Goal: Contribute content: Contribute content

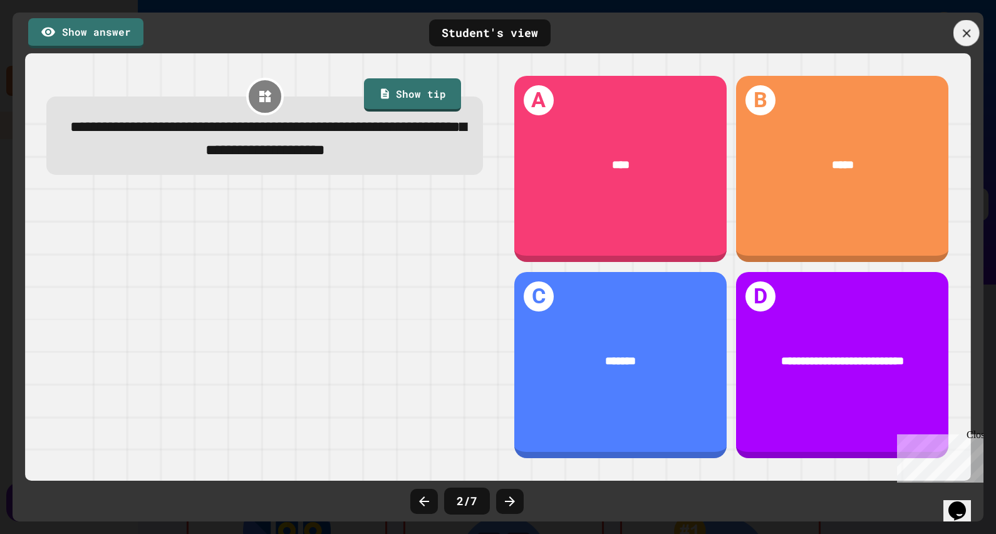
click at [968, 34] on icon at bounding box center [967, 33] width 14 height 14
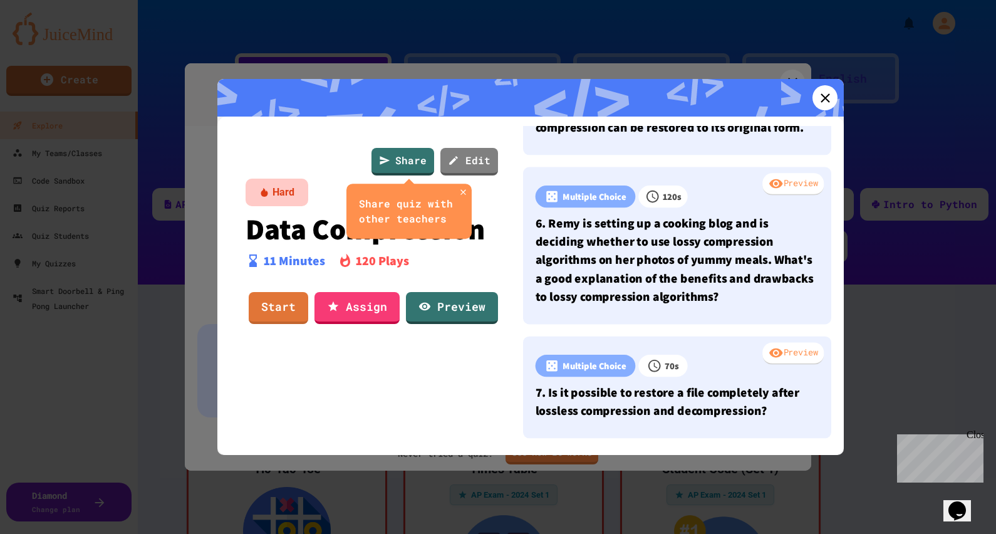
scroll to position [586, 0]
click at [475, 163] on link "Edit" at bounding box center [469, 160] width 58 height 29
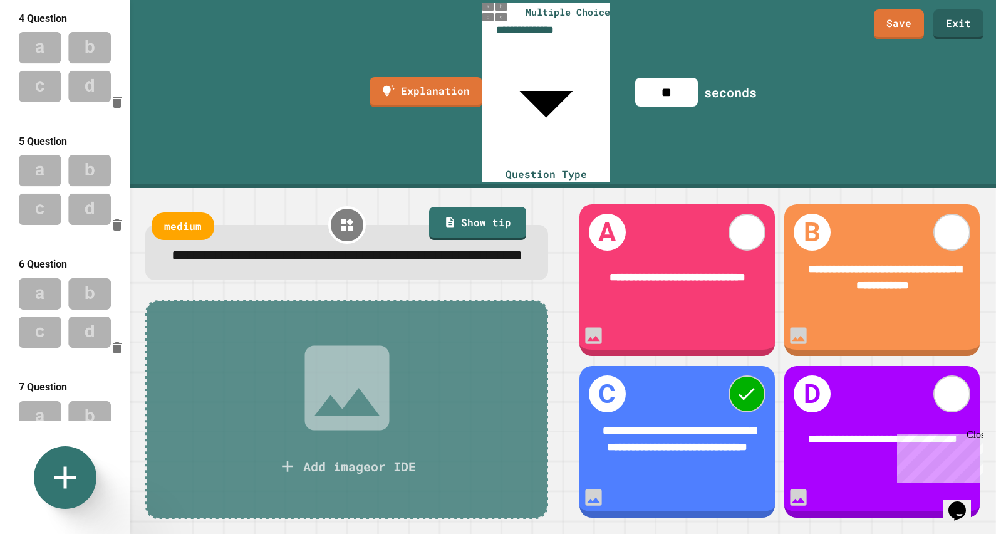
scroll to position [382, 0]
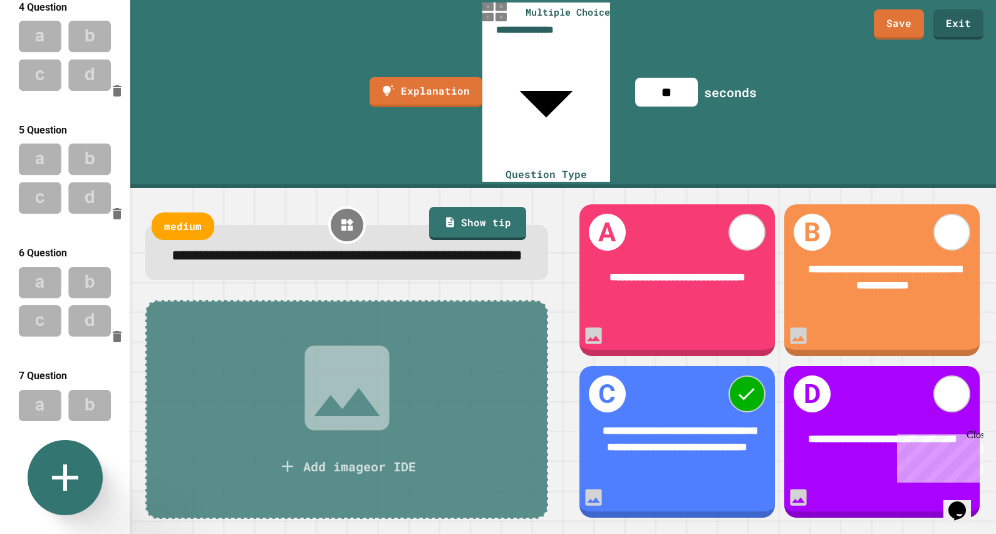
click at [55, 478] on icon at bounding box center [65, 477] width 26 height 26
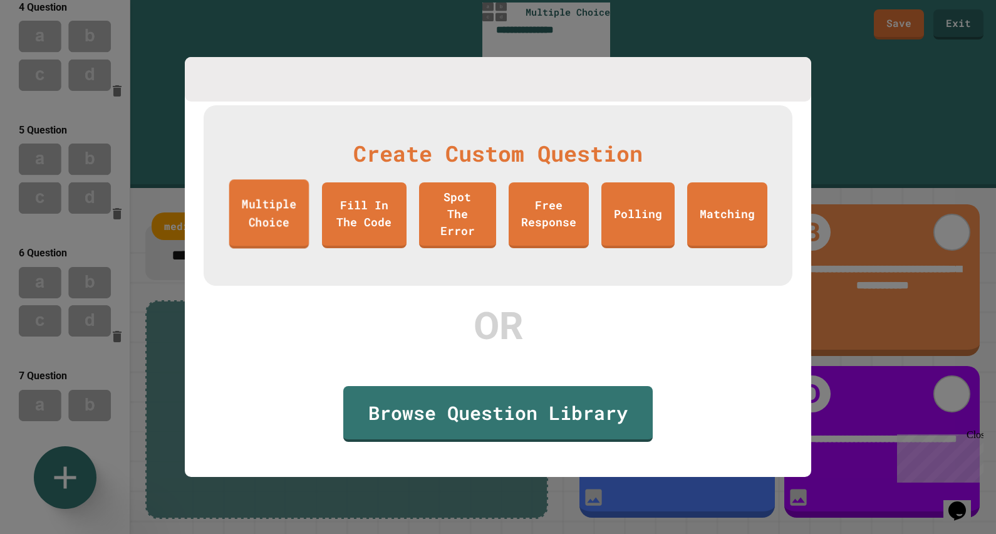
click at [288, 219] on link "Multiple Choice" at bounding box center [269, 213] width 80 height 69
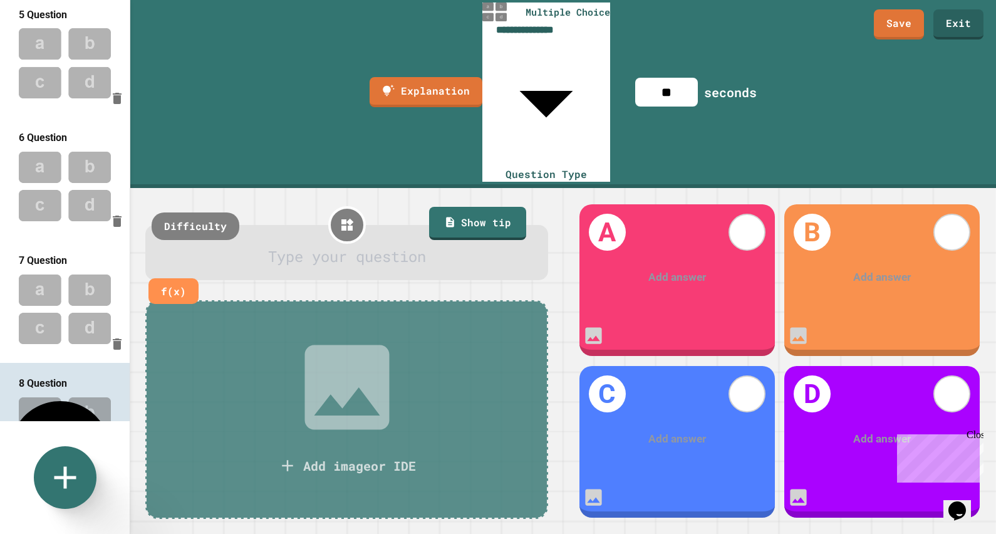
click at [329, 245] on div at bounding box center [347, 256] width 363 height 23
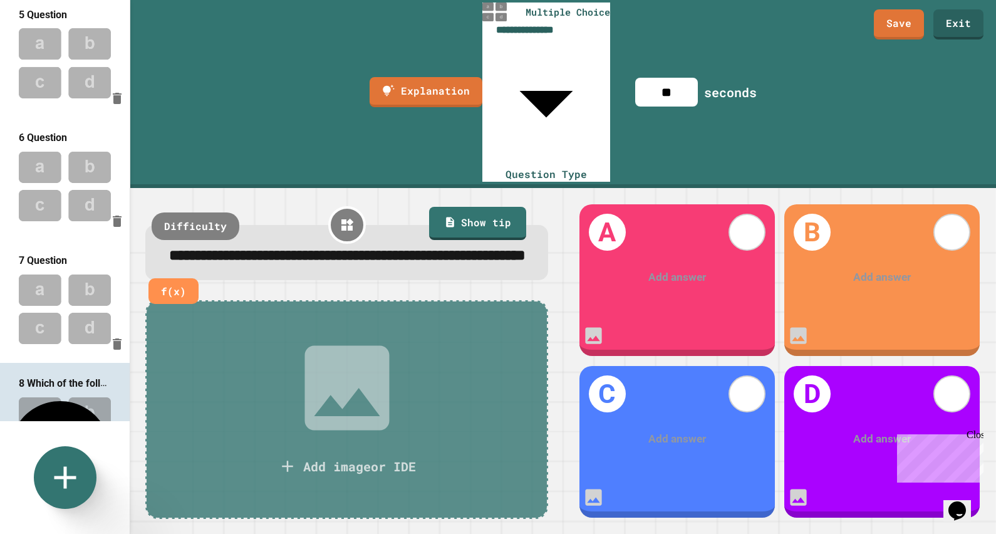
click at [676, 247] on div "Add answer" at bounding box center [676, 277] width 195 height 60
click at [683, 247] on div "Add answer" at bounding box center [676, 277] width 195 height 60
click at [681, 269] on div at bounding box center [677, 277] width 151 height 16
drag, startPoint x: 711, startPoint y: 175, endPoint x: 613, endPoint y: 164, distance: 99.0
click at [613, 269] on div "**********" at bounding box center [677, 277] width 151 height 16
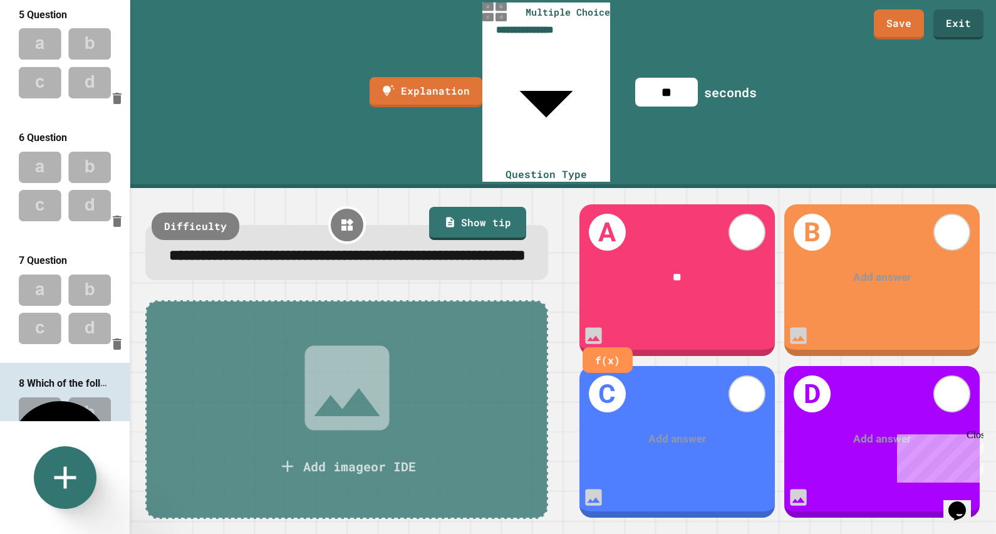
click at [865, 269] on div at bounding box center [882, 277] width 151 height 16
click at [680, 430] on div at bounding box center [677, 438] width 151 height 16
click at [863, 430] on div at bounding box center [883, 438] width 152 height 16
click at [865, 433] on span "**********" at bounding box center [882, 438] width 69 height 11
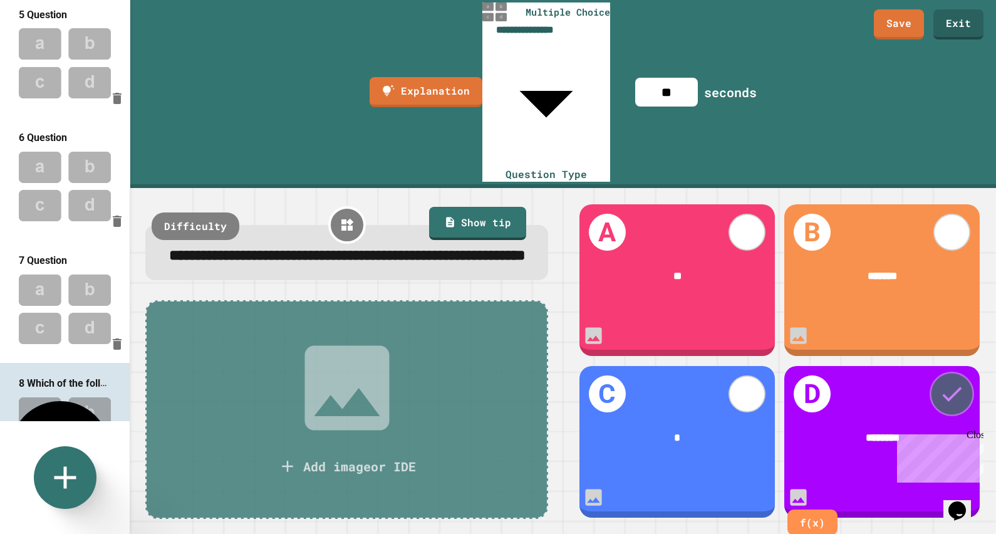
click at [938, 380] on icon at bounding box center [951, 393] width 26 height 26
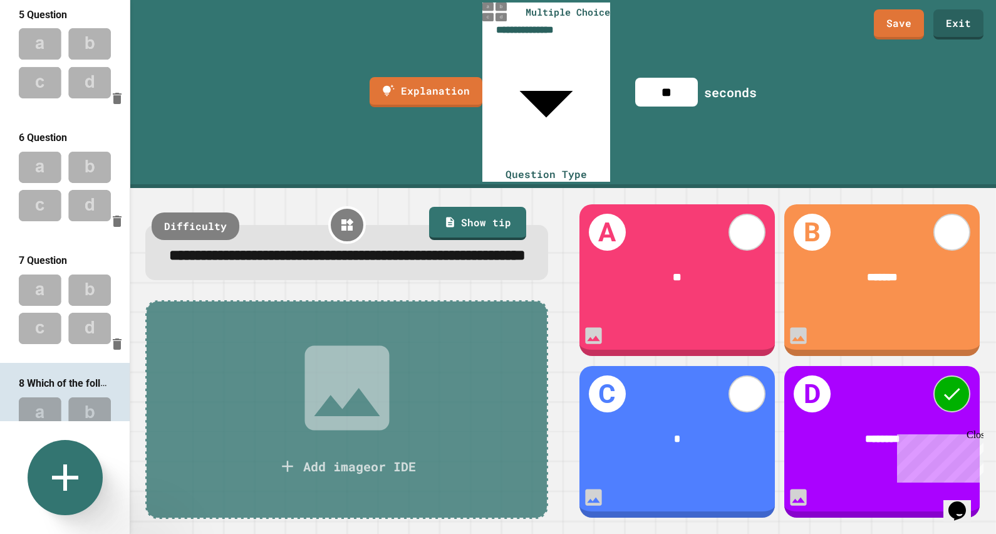
click at [49, 485] on icon at bounding box center [65, 477] width 45 height 45
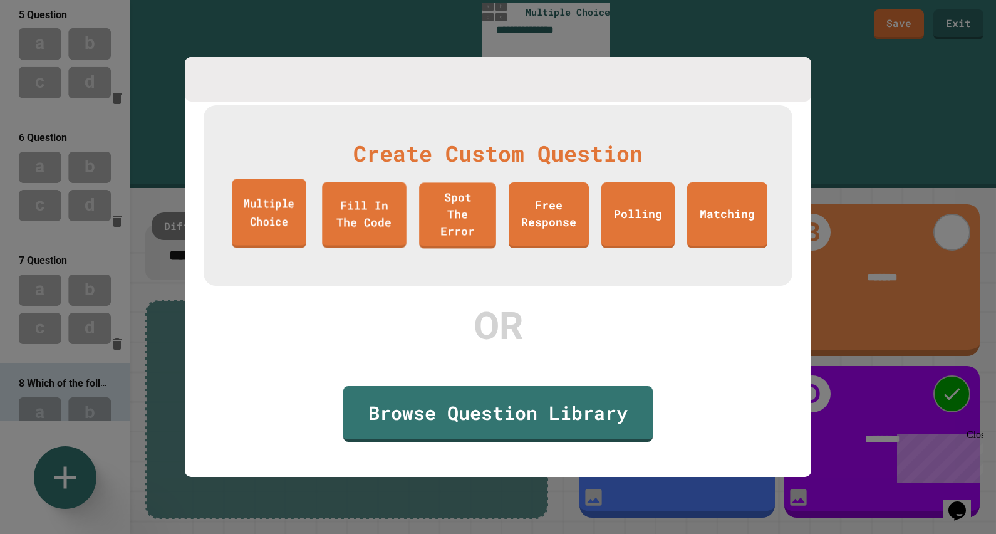
click at [281, 204] on link "Multiple Choice" at bounding box center [269, 213] width 75 height 69
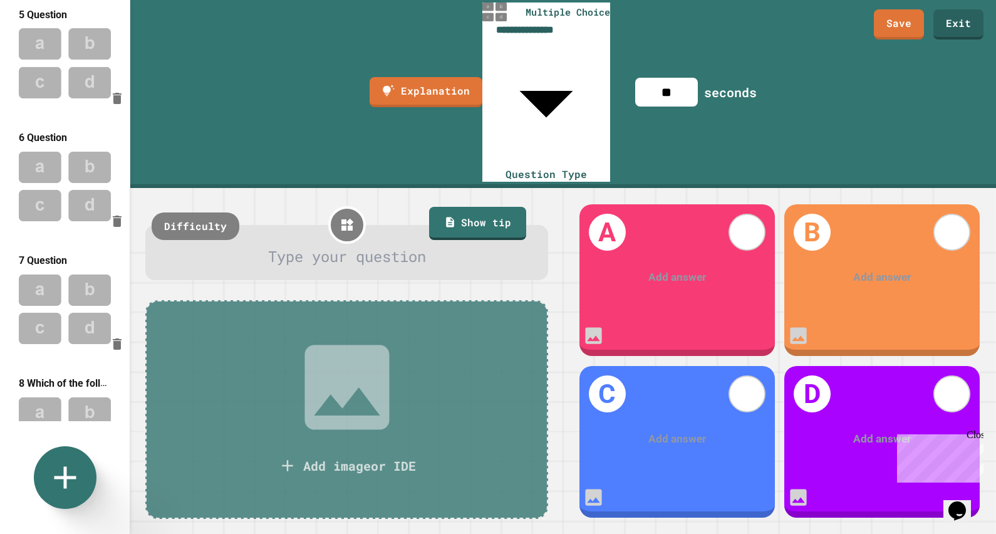
scroll to position [612, 0]
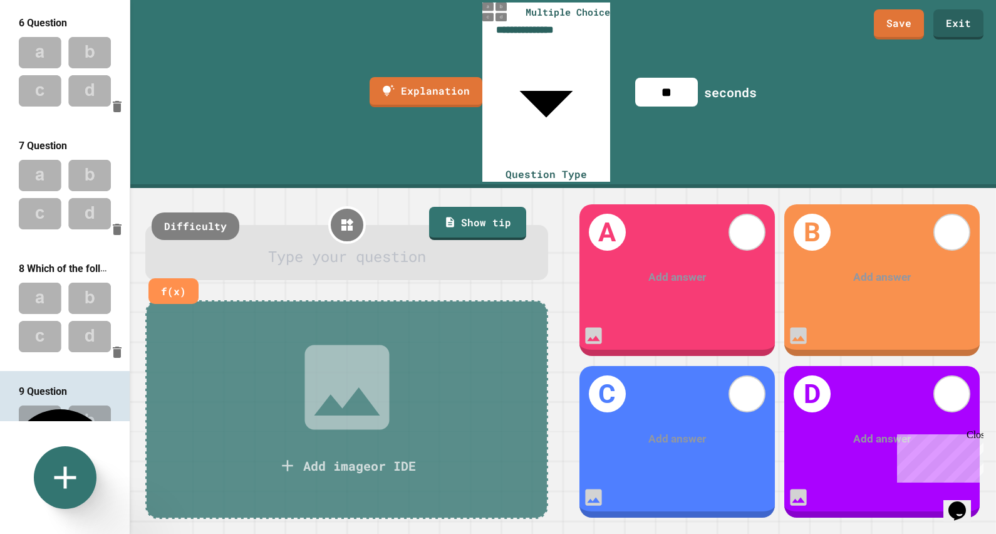
click at [316, 245] on div at bounding box center [347, 256] width 363 height 23
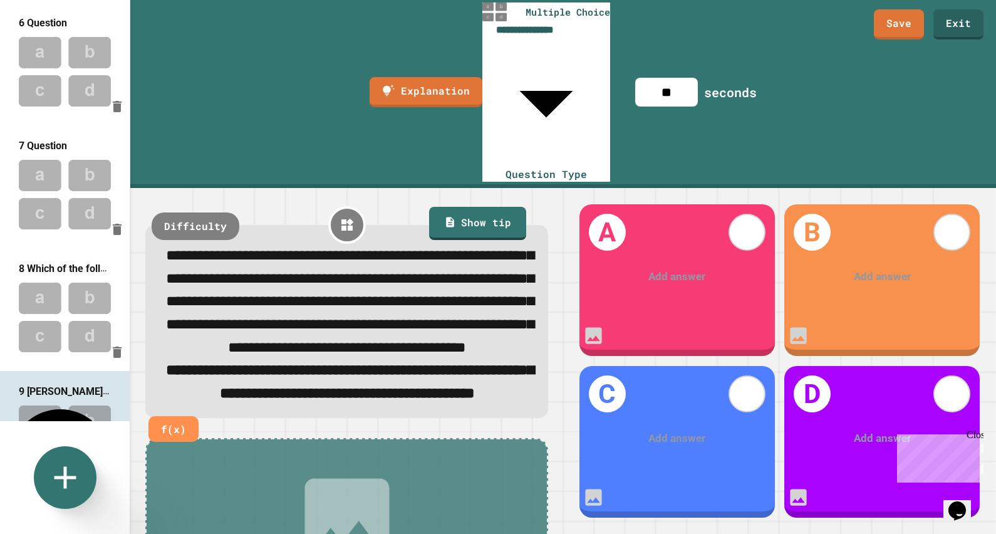
click at [278, 248] on span "**********" at bounding box center [350, 301] width 368 height 106
click at [217, 248] on span "**********" at bounding box center [350, 301] width 368 height 106
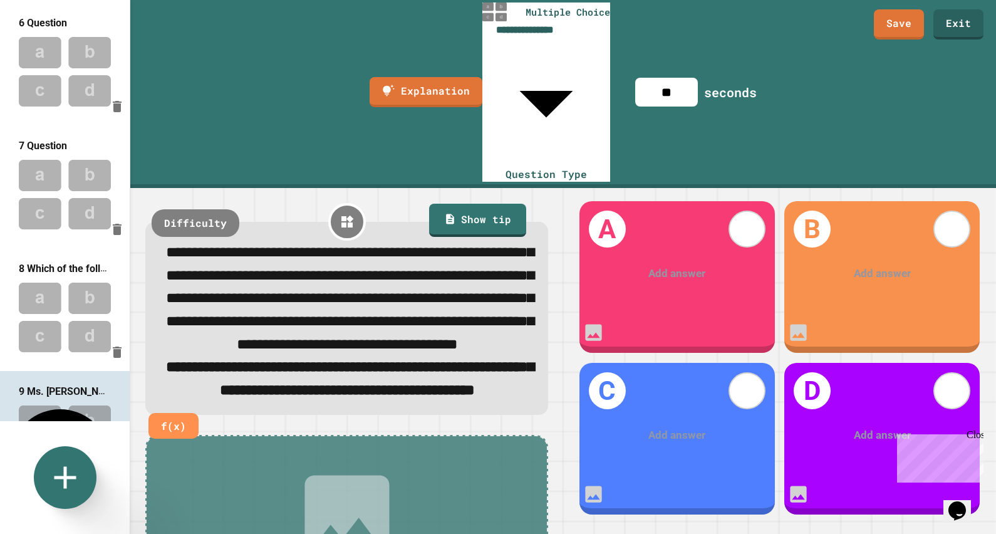
scroll to position [0, 0]
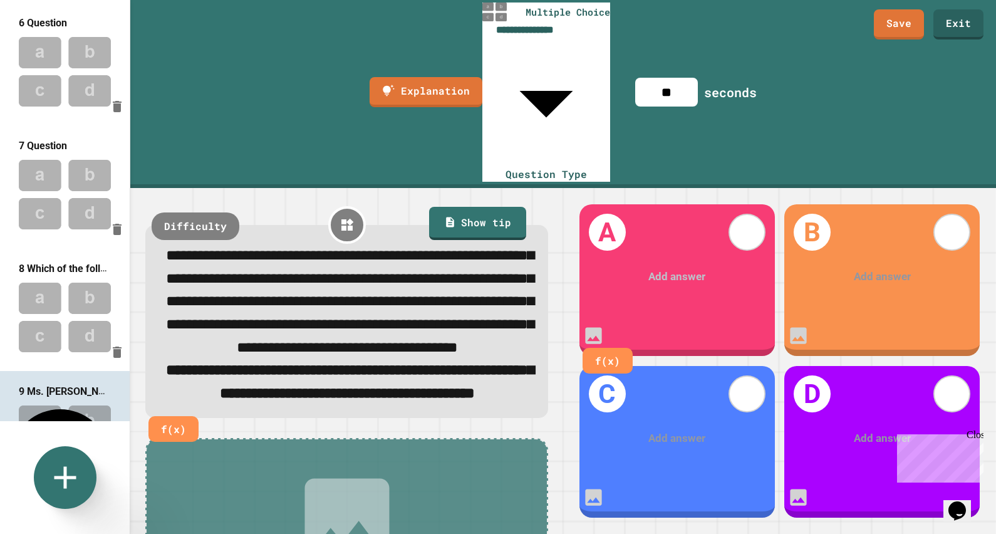
click at [664, 269] on div at bounding box center [677, 277] width 152 height 16
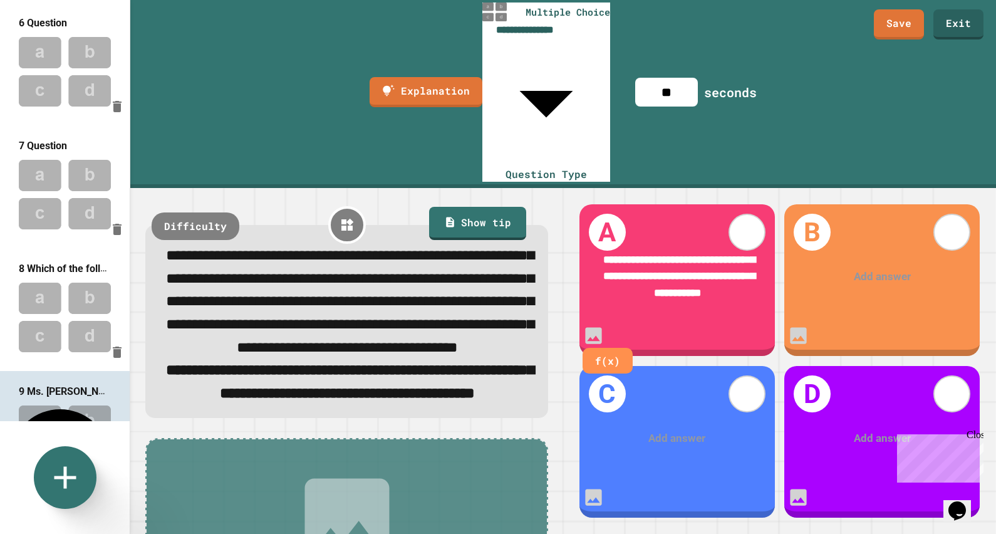
click at [819, 269] on div at bounding box center [883, 277] width 152 height 16
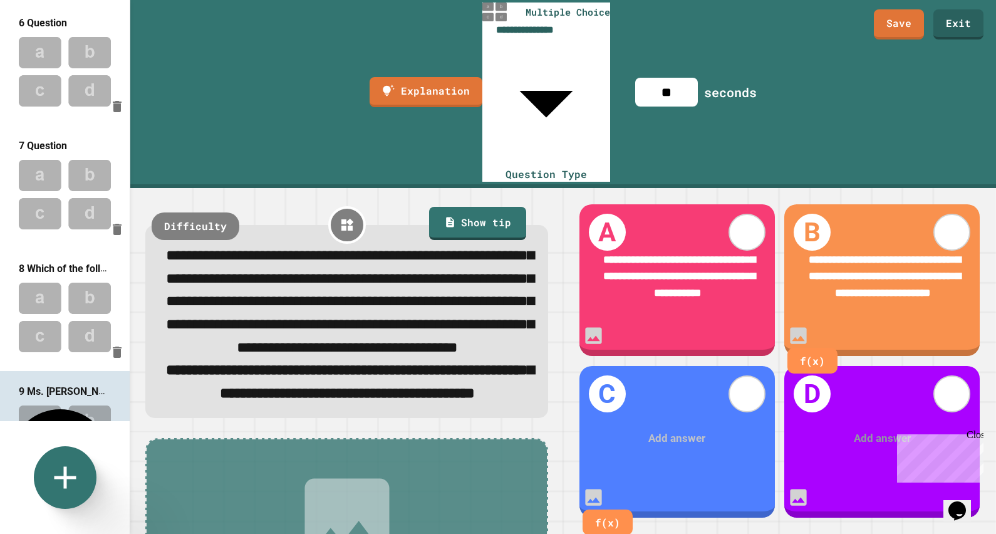
click at [670, 430] on div at bounding box center [677, 438] width 152 height 16
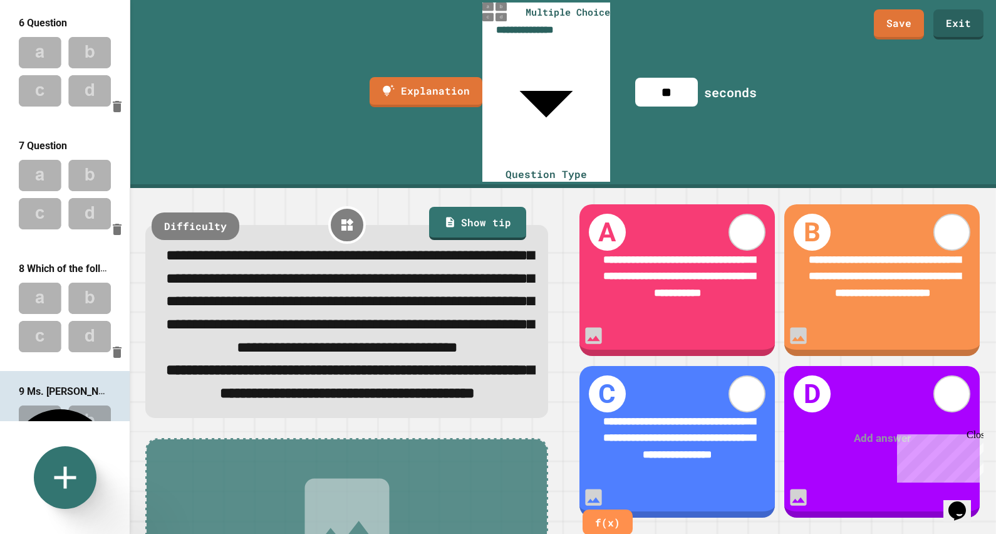
click at [836, 409] on div "Add answer" at bounding box center [881, 438] width 195 height 59
click at [855, 430] on div at bounding box center [883, 438] width 152 height 16
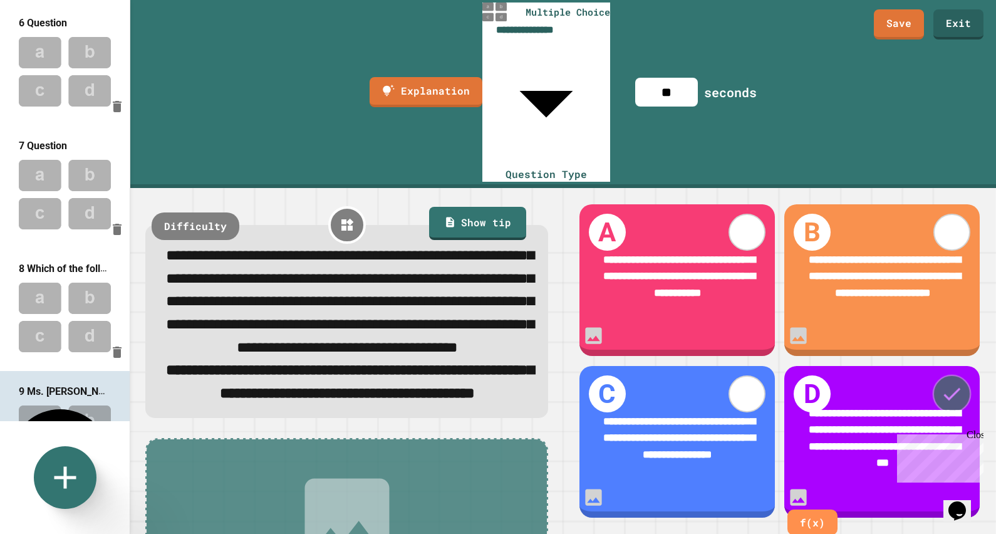
click at [940, 382] on icon at bounding box center [951, 393] width 23 height 23
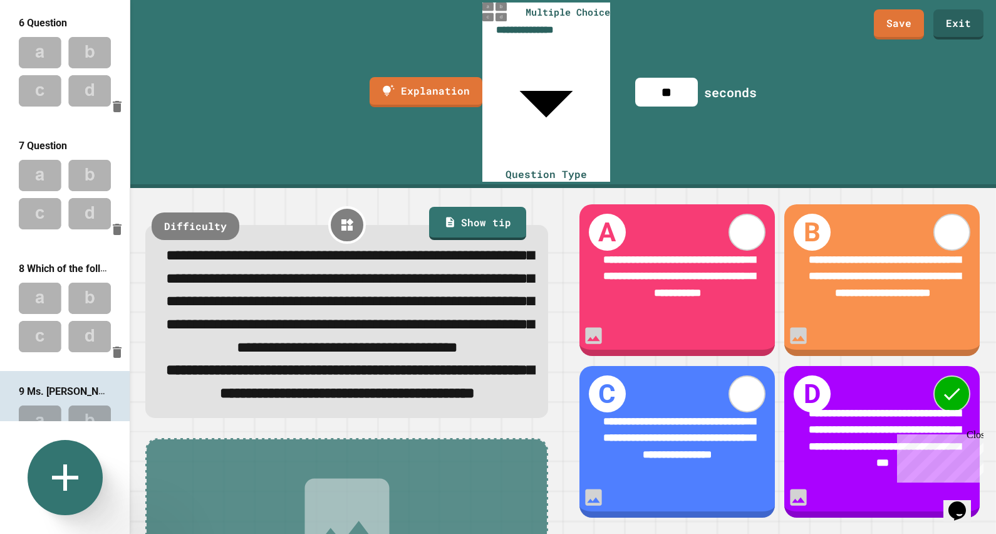
click at [62, 462] on icon at bounding box center [65, 477] width 45 height 45
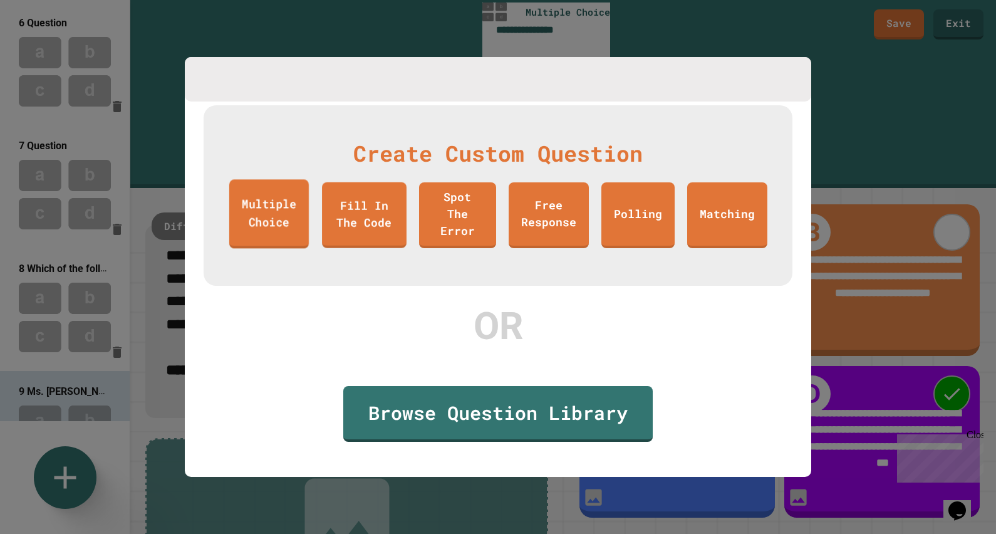
click at [288, 216] on link "Multiple Choice" at bounding box center [269, 213] width 80 height 69
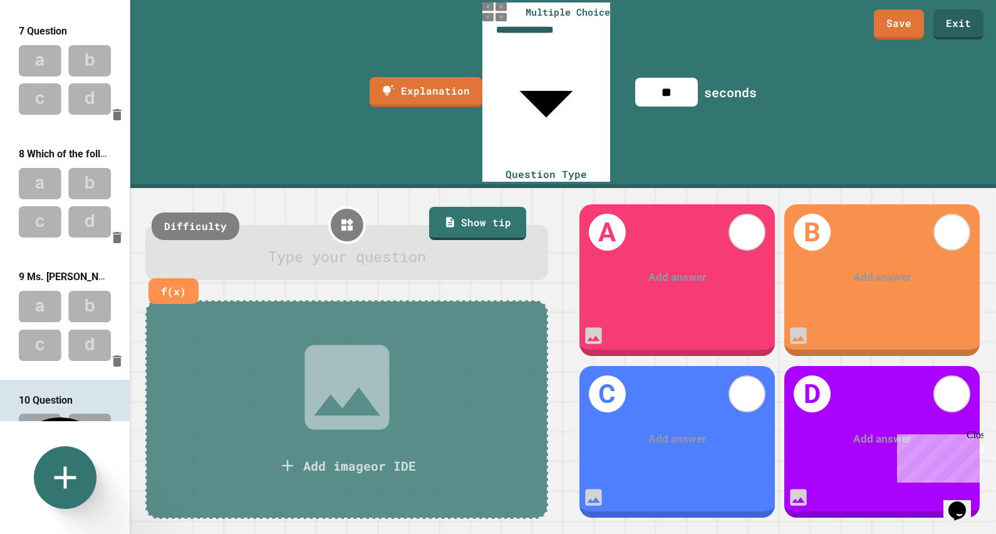
click at [352, 245] on div at bounding box center [347, 256] width 363 height 23
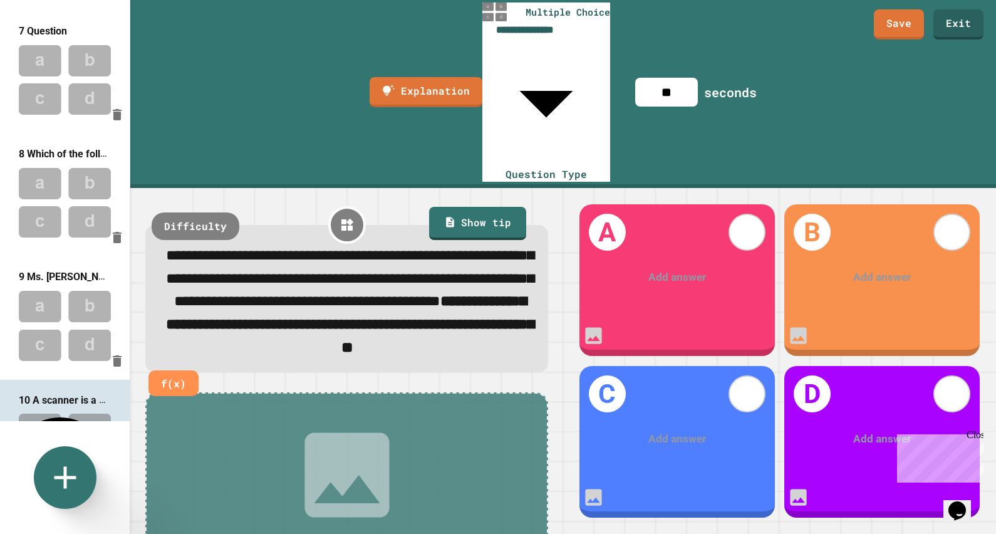
click at [674, 247] on div "Add answer" at bounding box center [676, 277] width 195 height 60
click at [679, 269] on div at bounding box center [677, 277] width 151 height 16
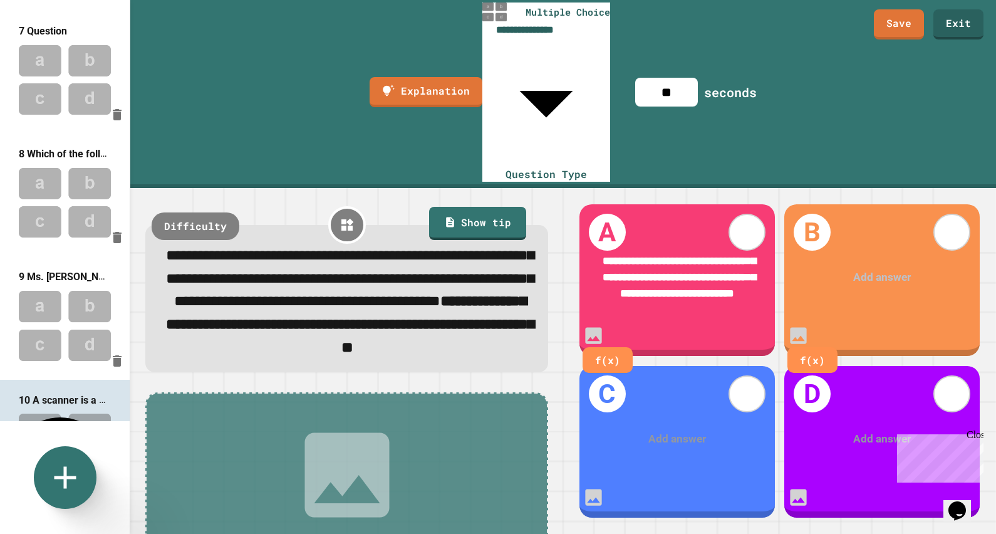
click at [853, 269] on div at bounding box center [882, 277] width 151 height 16
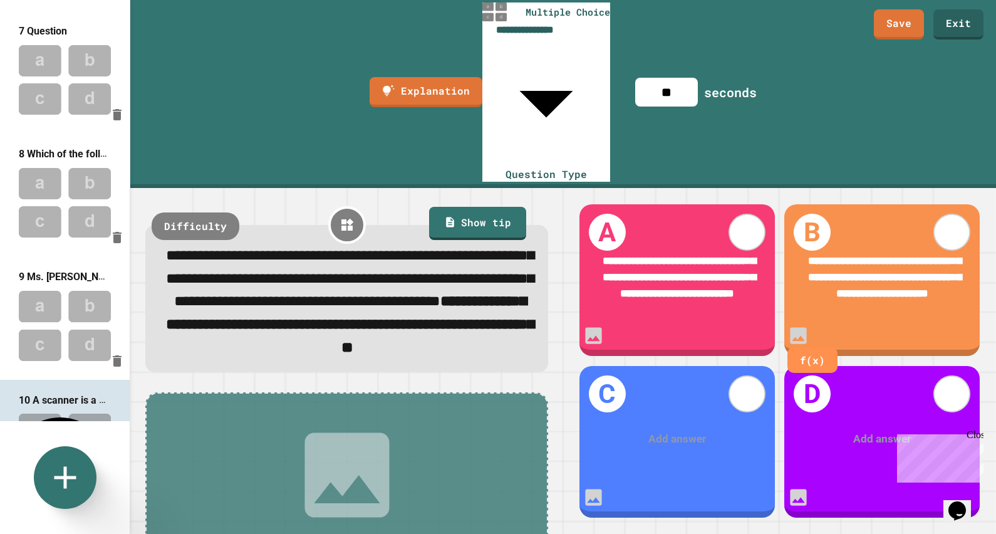
click at [673, 420] on div "Add answer" at bounding box center [676, 438] width 195 height 60
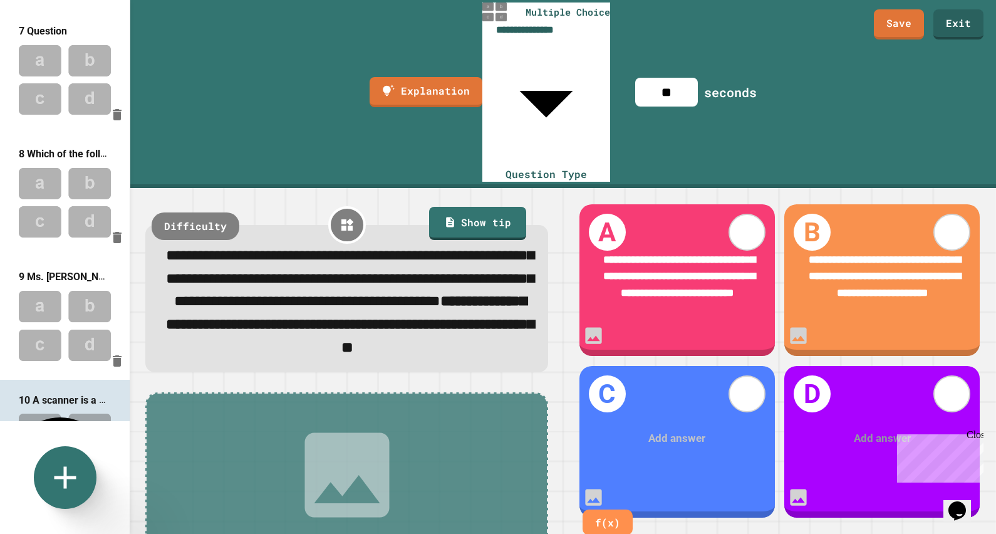
click at [672, 430] on div at bounding box center [677, 438] width 152 height 16
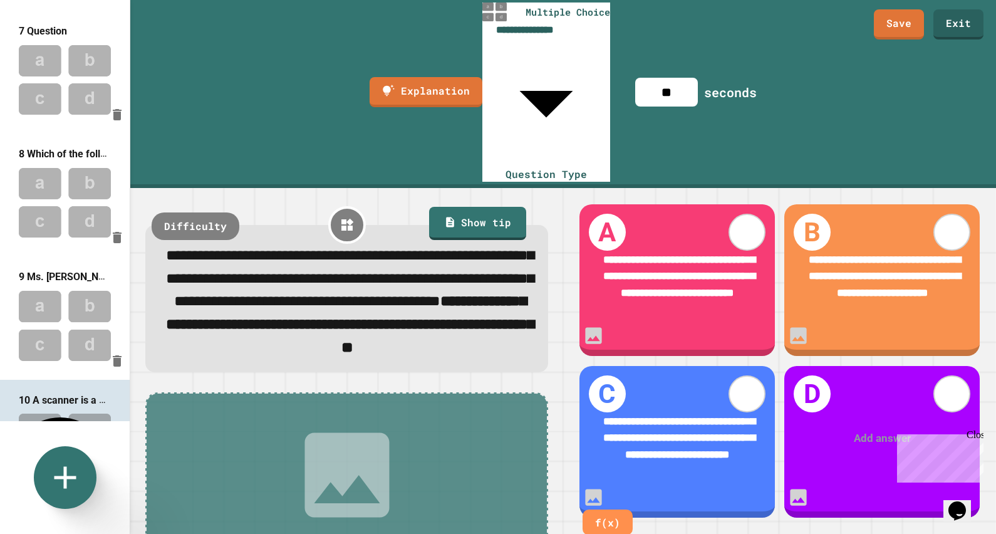
click at [845, 430] on div at bounding box center [883, 438] width 152 height 16
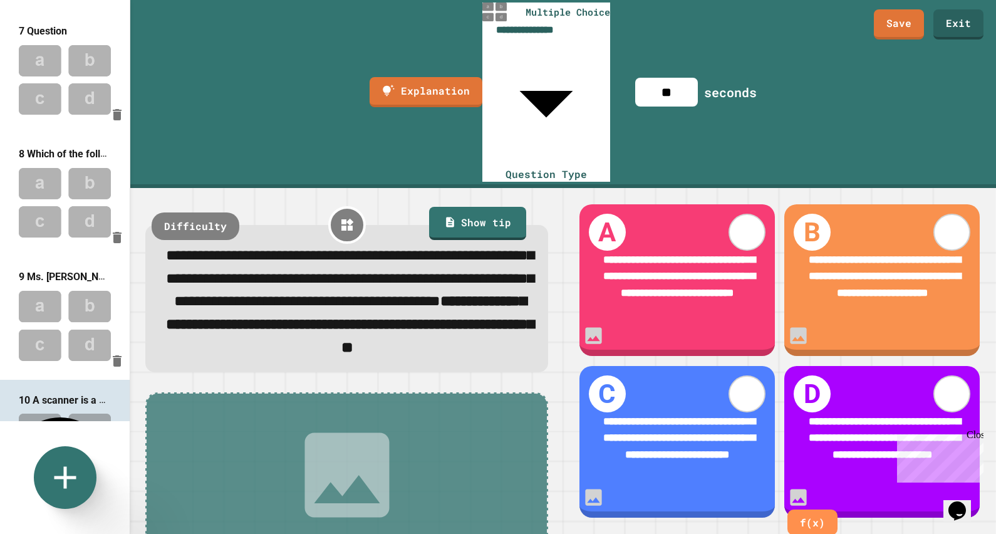
click at [343, 418] on icon at bounding box center [347, 474] width 113 height 113
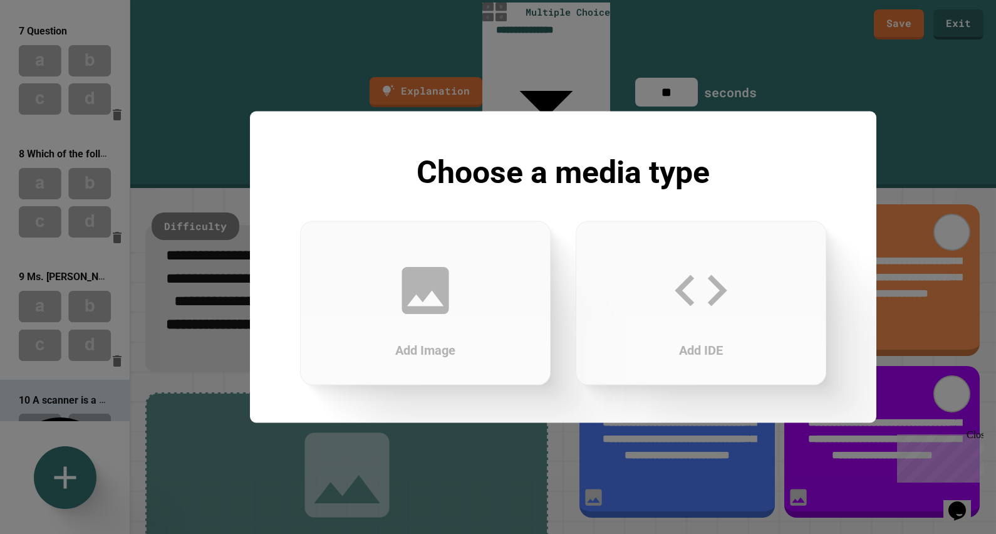
click at [412, 314] on icon at bounding box center [425, 290] width 63 height 63
click at [437, 298] on icon at bounding box center [425, 290] width 63 height 63
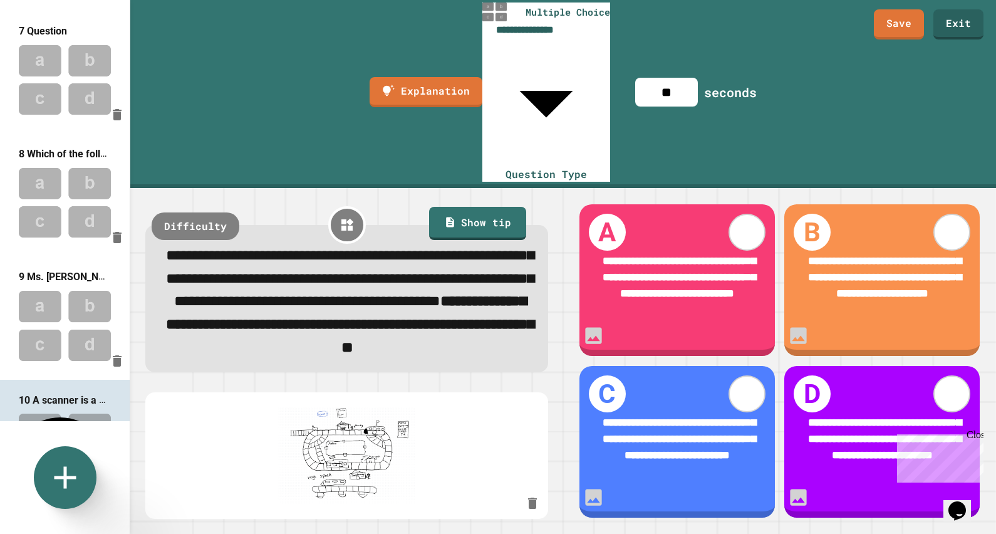
click at [536, 501] on icon "button" at bounding box center [532, 502] width 9 height 11
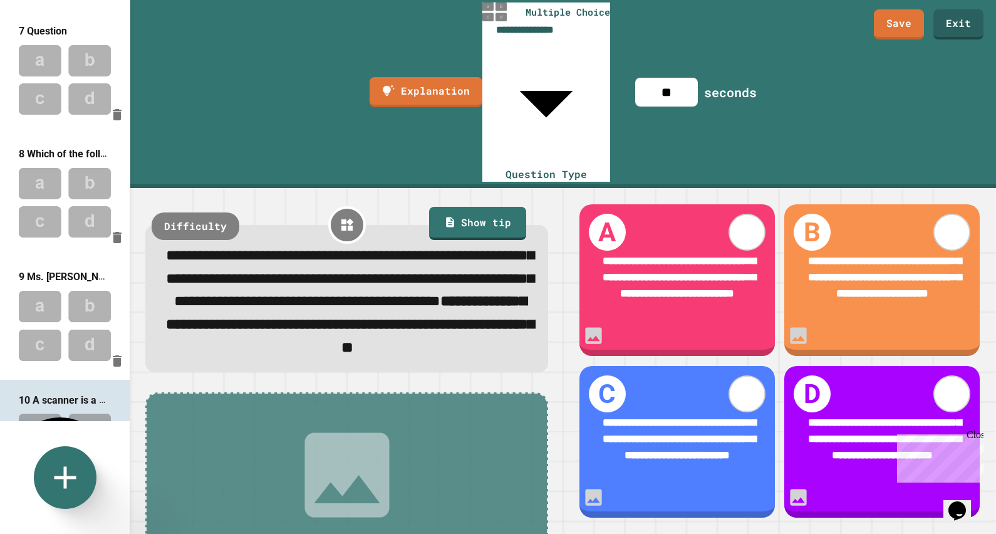
click at [336, 432] on icon at bounding box center [346, 474] width 85 height 85
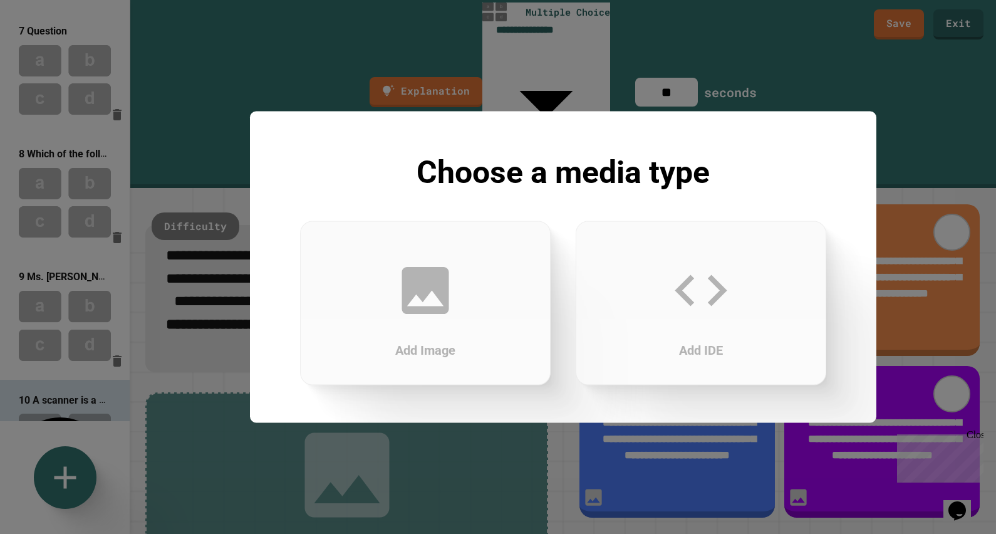
click at [424, 313] on icon at bounding box center [425, 290] width 47 height 47
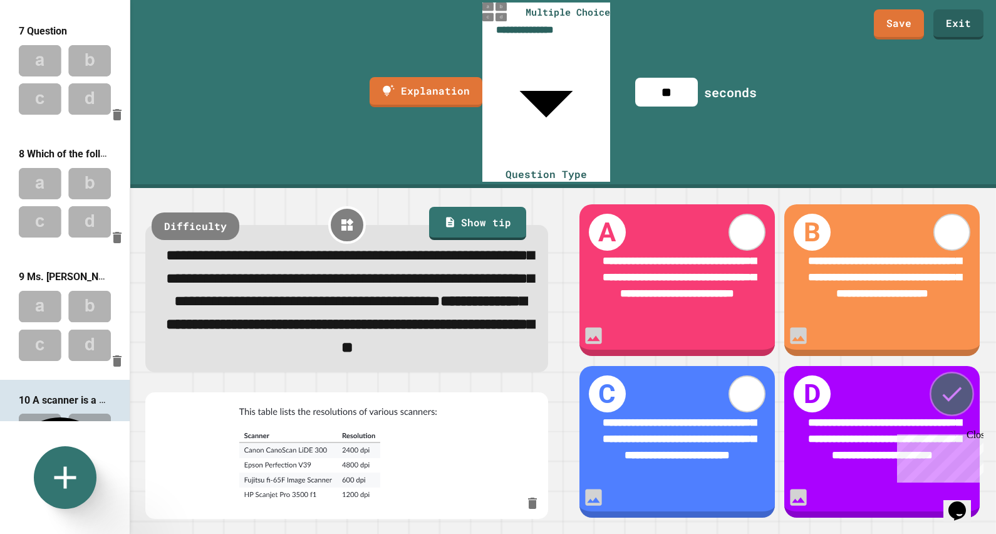
click at [945, 380] on icon at bounding box center [951, 393] width 26 height 26
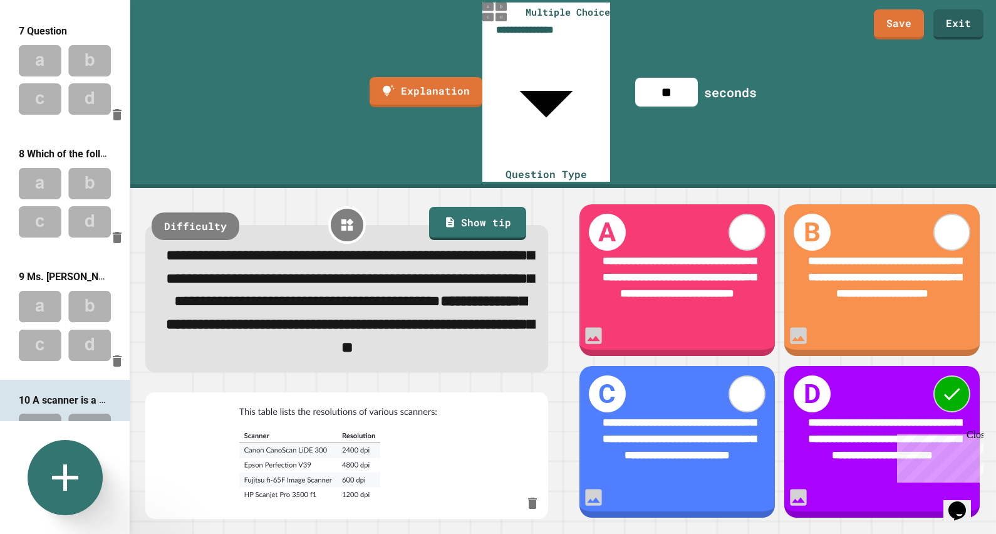
click at [66, 470] on icon at bounding box center [65, 477] width 26 height 26
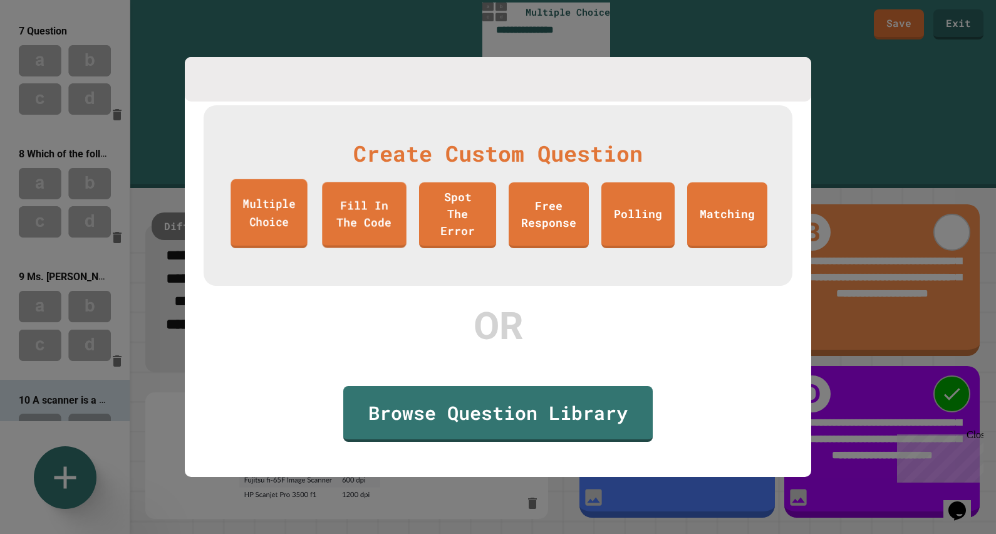
click at [284, 213] on link "Multiple Choice" at bounding box center [269, 213] width 76 height 69
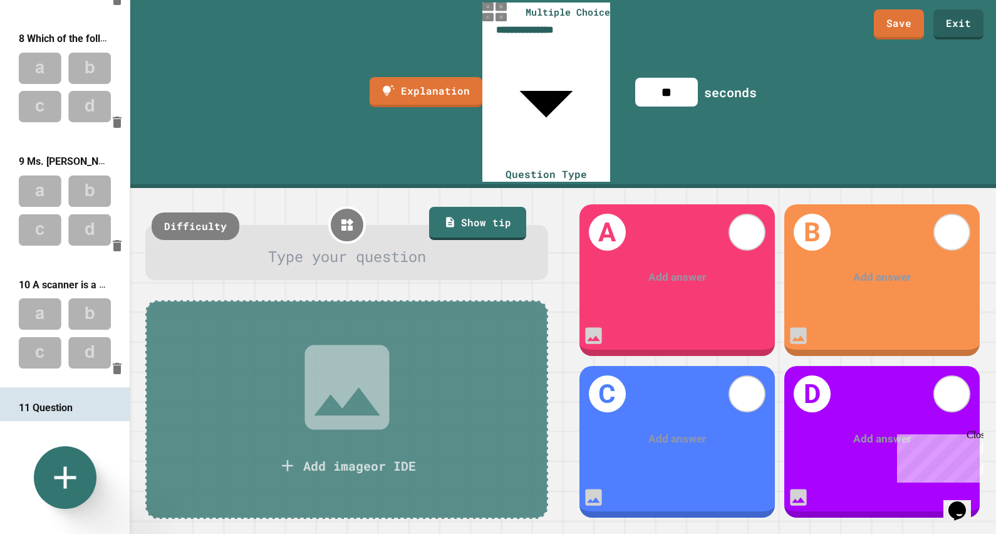
drag, startPoint x: 347, startPoint y: 128, endPoint x: 350, endPoint y: 122, distance: 6.7
click at [347, 245] on div at bounding box center [347, 256] width 363 height 23
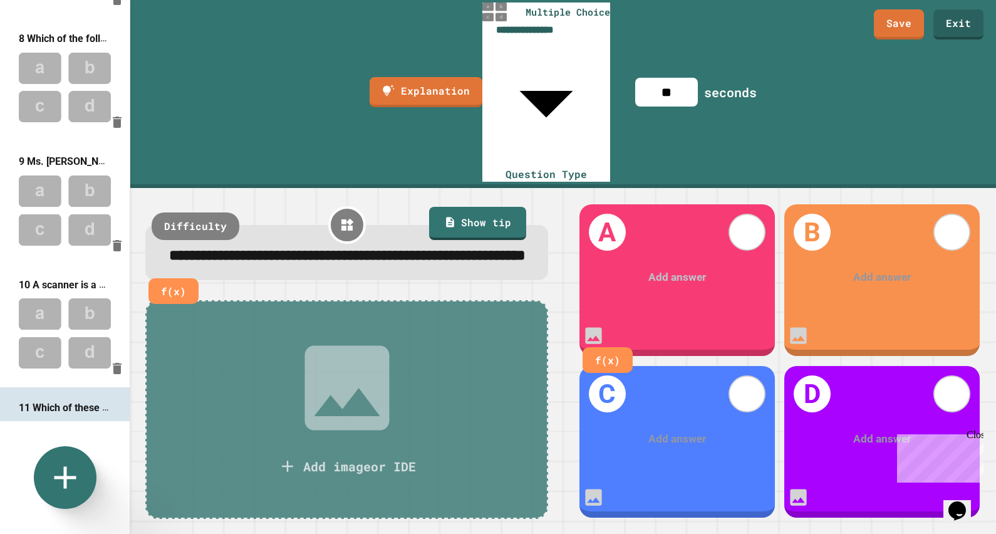
click at [655, 269] on div at bounding box center [677, 277] width 151 height 16
click at [660, 430] on div at bounding box center [677, 438] width 151 height 16
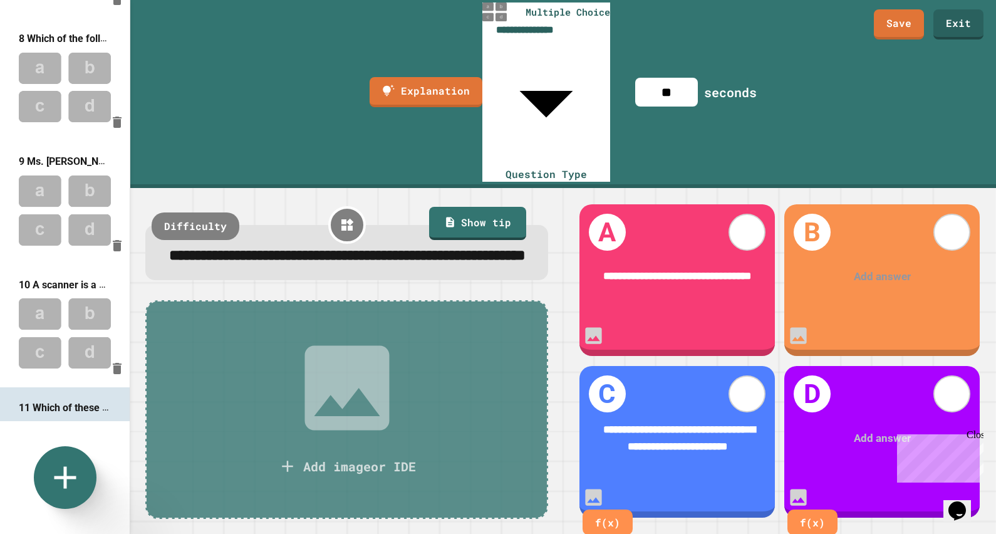
drag, startPoint x: 846, startPoint y: 399, endPoint x: 853, endPoint y: 398, distance: 6.9
click at [847, 430] on div at bounding box center [883, 438] width 152 height 16
drag, startPoint x: 851, startPoint y: 182, endPoint x: 864, endPoint y: 179, distance: 13.4
click at [852, 247] on div "Add answer" at bounding box center [881, 276] width 195 height 59
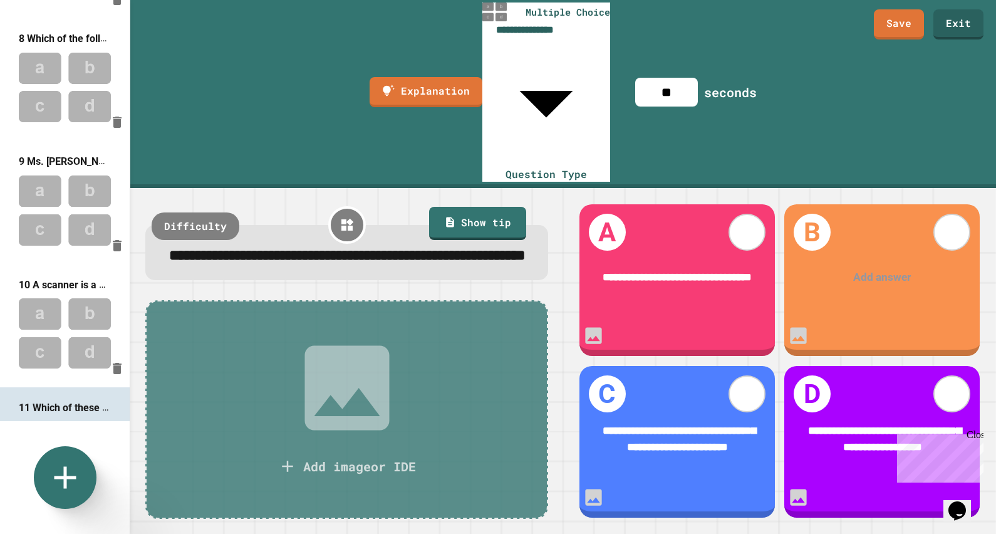
click at [833, 247] on div "Add answer" at bounding box center [881, 277] width 195 height 60
click at [874, 269] on div at bounding box center [882, 277] width 151 height 16
click at [747, 380] on icon at bounding box center [746, 393] width 26 height 26
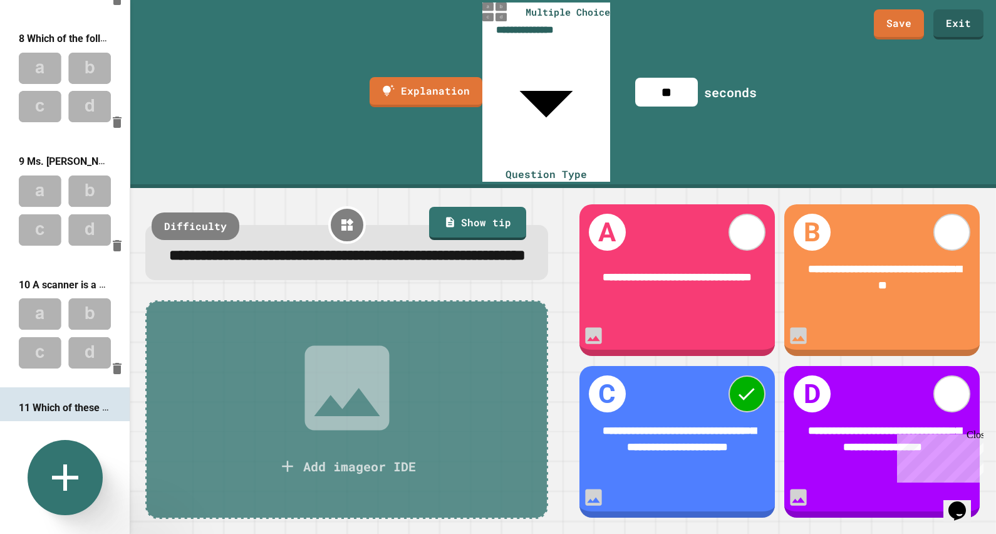
click at [61, 469] on icon at bounding box center [65, 477] width 45 height 45
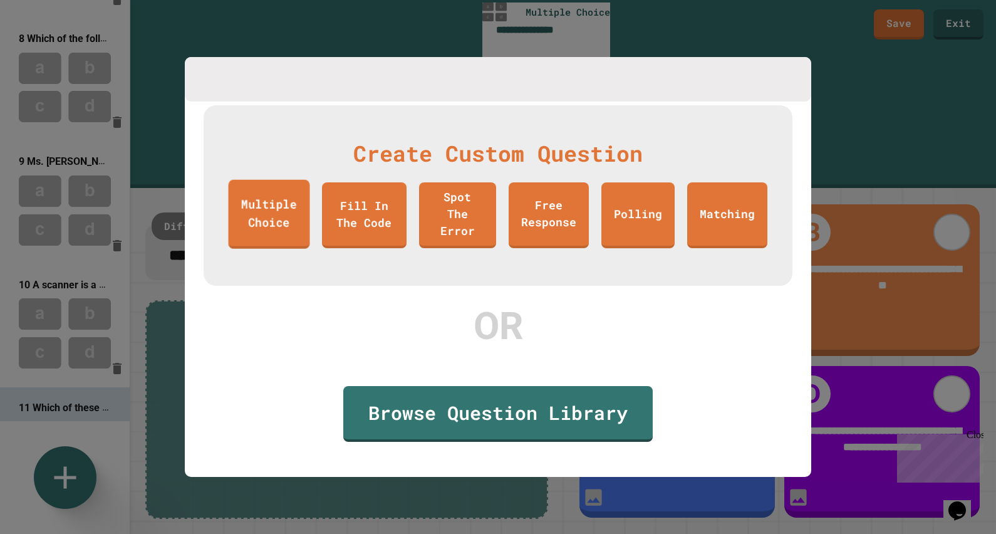
click at [264, 200] on link "Multiple Choice" at bounding box center [269, 213] width 81 height 69
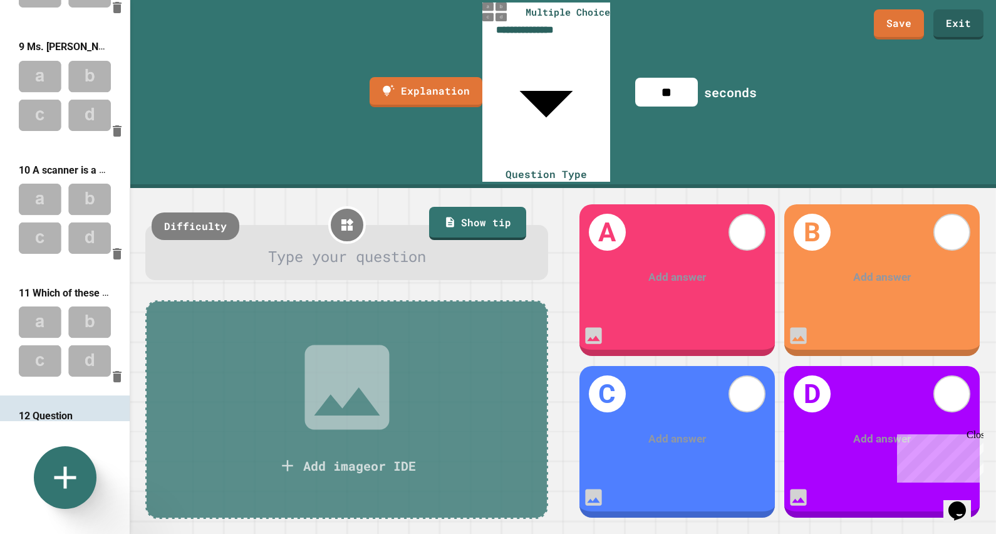
click at [366, 245] on div at bounding box center [347, 256] width 363 height 23
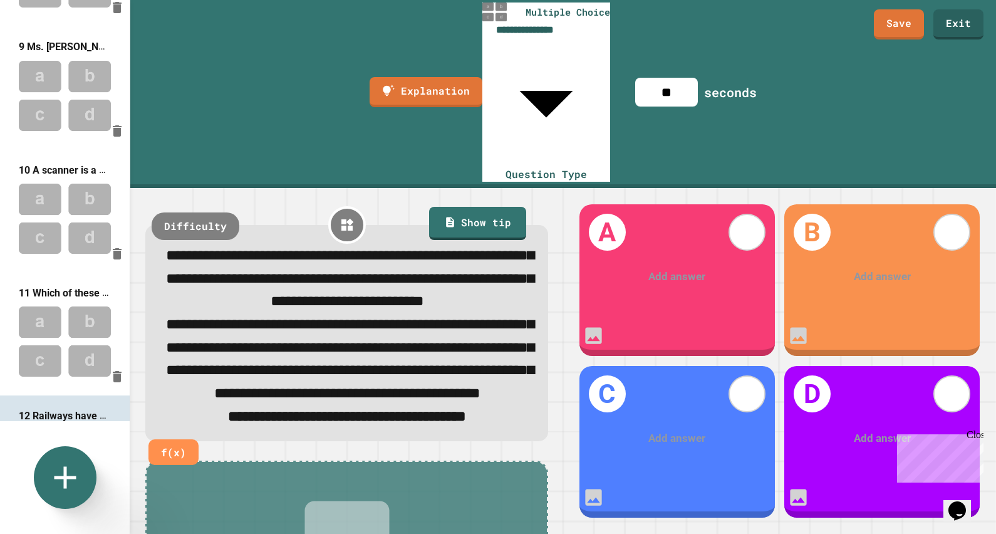
click at [683, 269] on div at bounding box center [677, 277] width 152 height 16
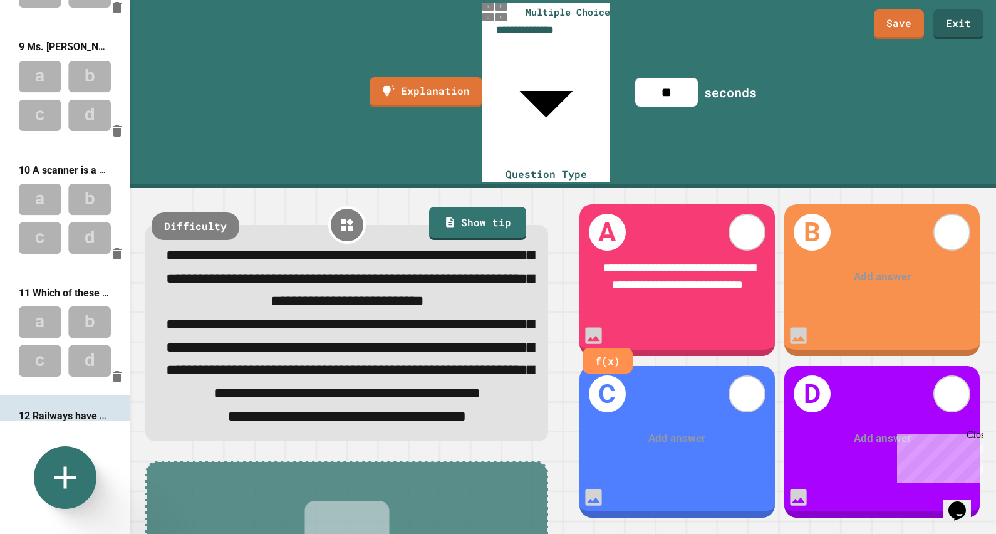
click at [890, 269] on div at bounding box center [883, 277] width 152 height 16
click at [651, 430] on div at bounding box center [677, 438] width 152 height 16
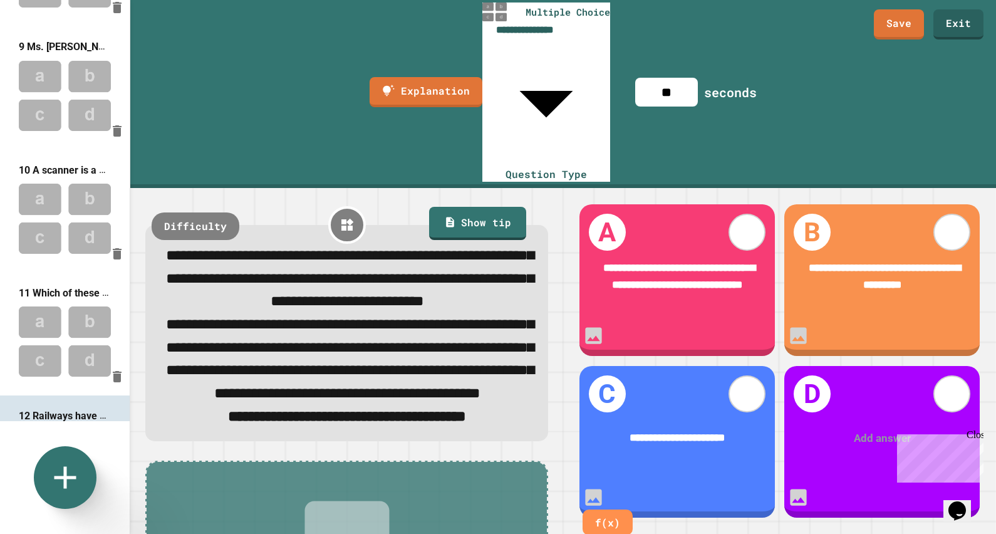
click at [839, 413] on div "Add answer" at bounding box center [881, 438] width 195 height 59
click at [842, 413] on div "Add answer" at bounding box center [881, 438] width 195 height 59
click at [853, 430] on div at bounding box center [883, 438] width 152 height 16
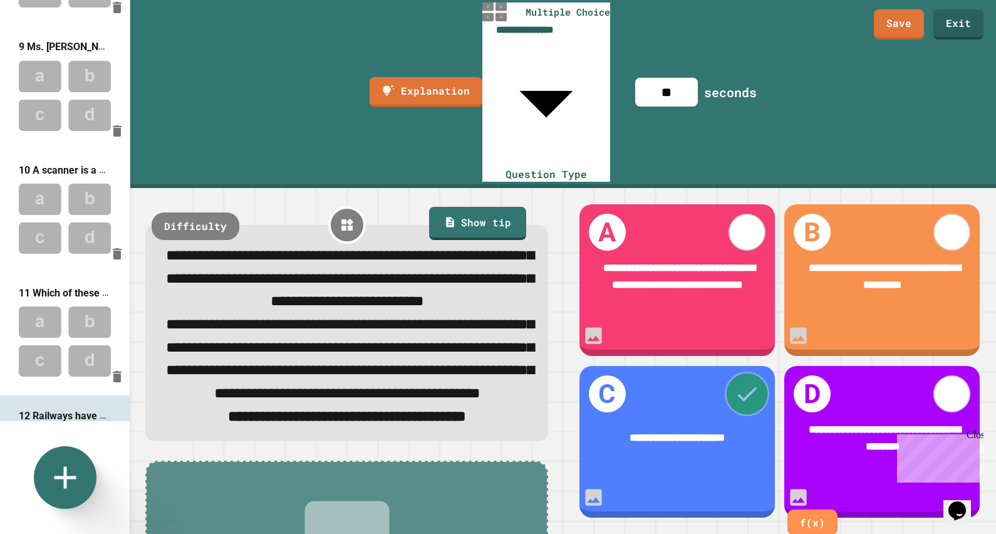
click at [750, 380] on icon at bounding box center [746, 393] width 26 height 26
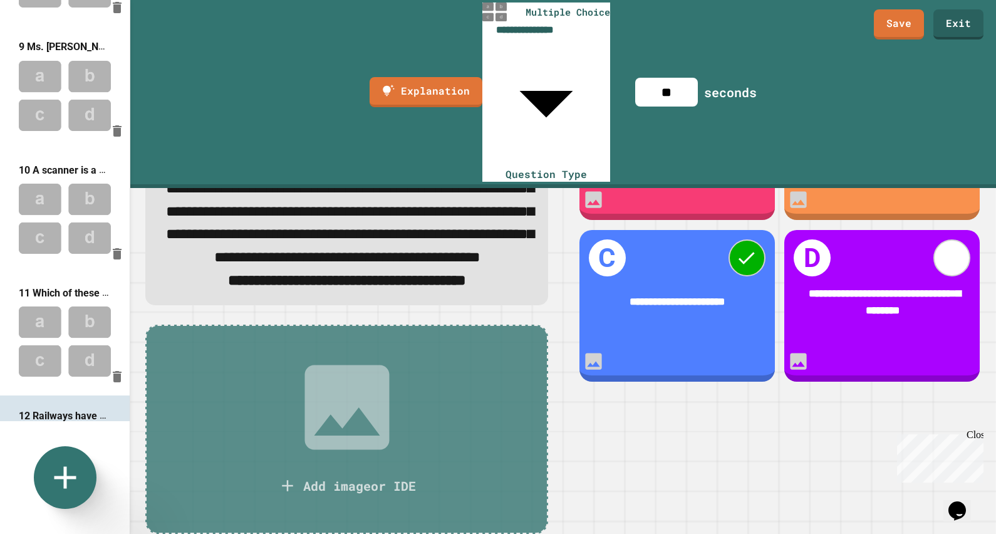
scroll to position [158, 0]
click at [900, 18] on link "Save" at bounding box center [899, 22] width 46 height 31
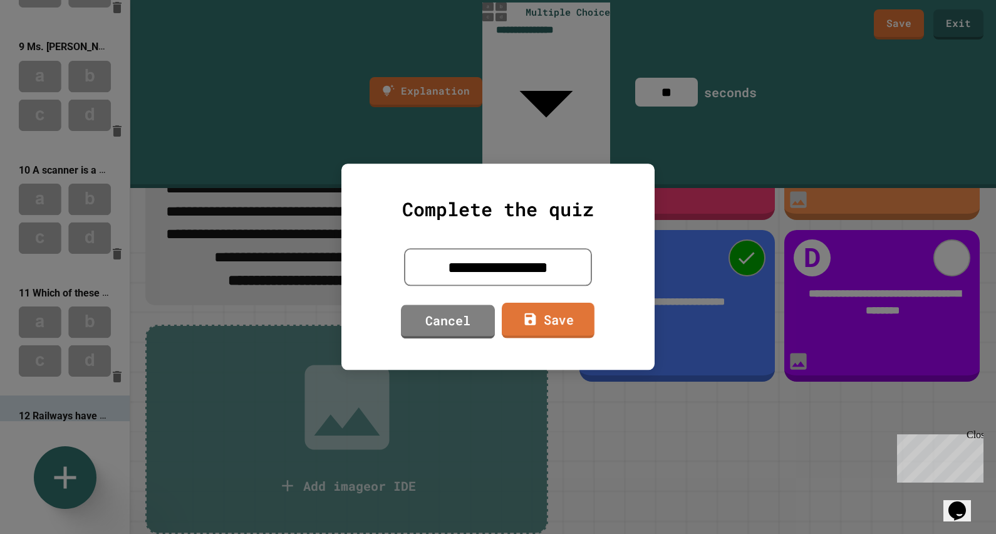
click at [556, 316] on link "Save" at bounding box center [548, 321] width 93 height 36
type textarea "*"
